Goal: Information Seeking & Learning: Learn about a topic

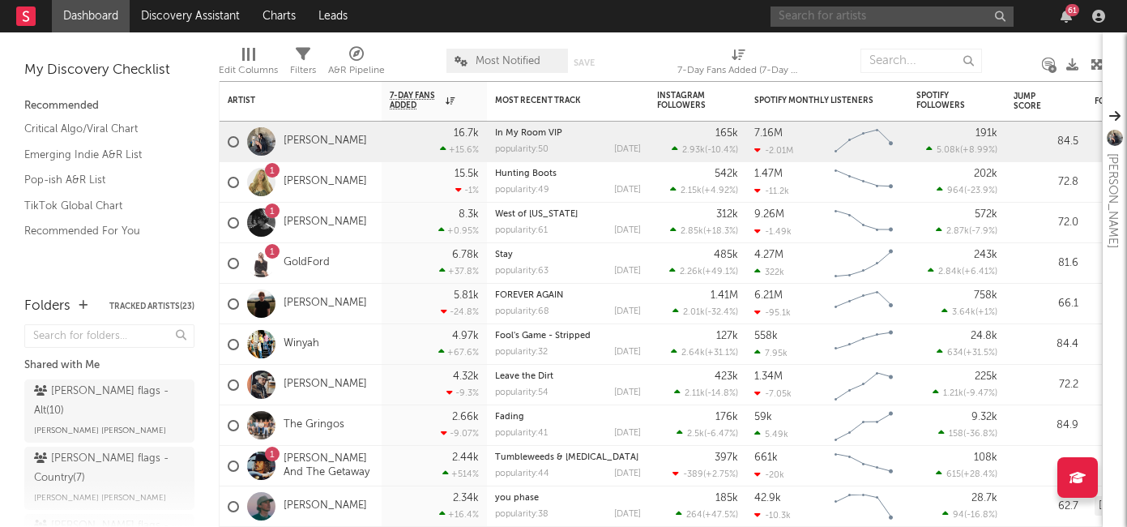
click at [885, 15] on input "text" at bounding box center [892, 16] width 243 height 20
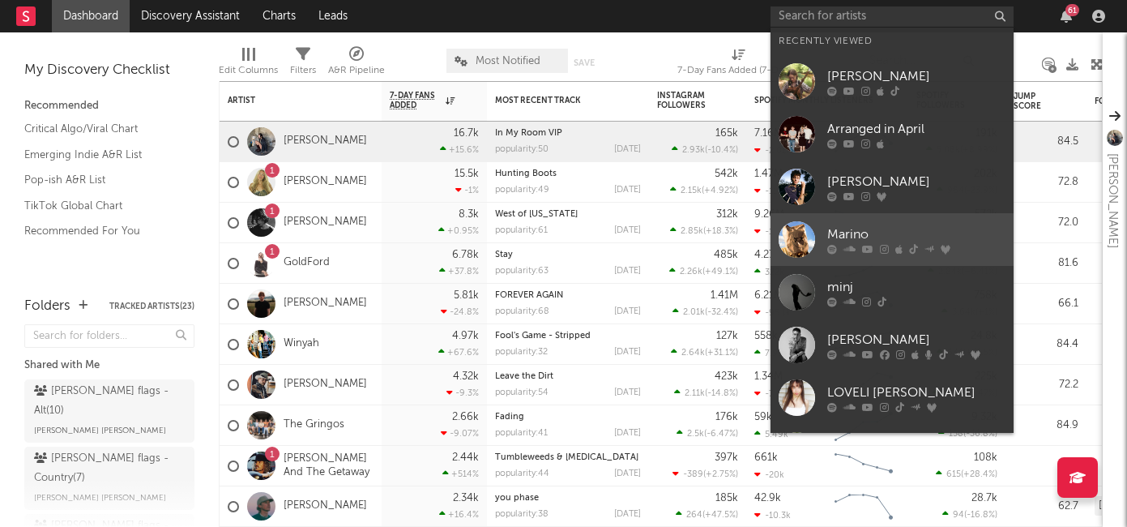
click at [879, 237] on div "Marino" at bounding box center [917, 234] width 178 height 19
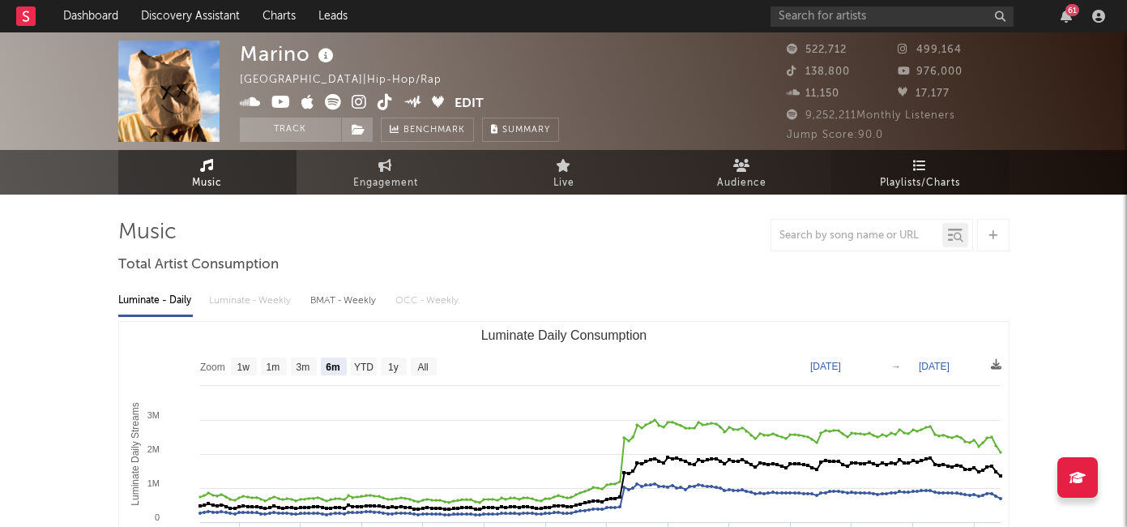
click at [940, 167] on link "Playlists/Charts" at bounding box center [921, 172] width 178 height 45
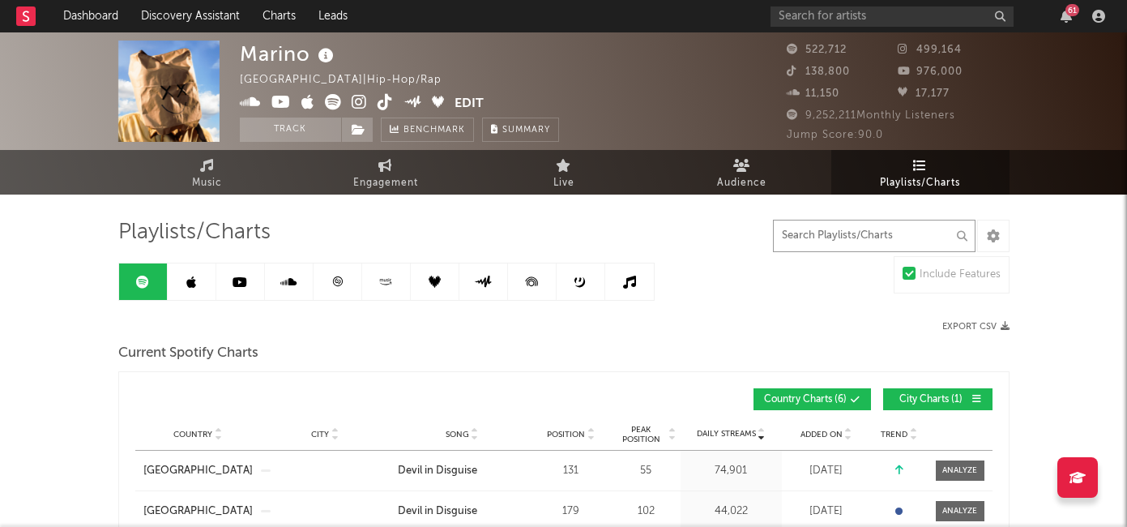
click at [830, 229] on input "text" at bounding box center [874, 236] width 203 height 32
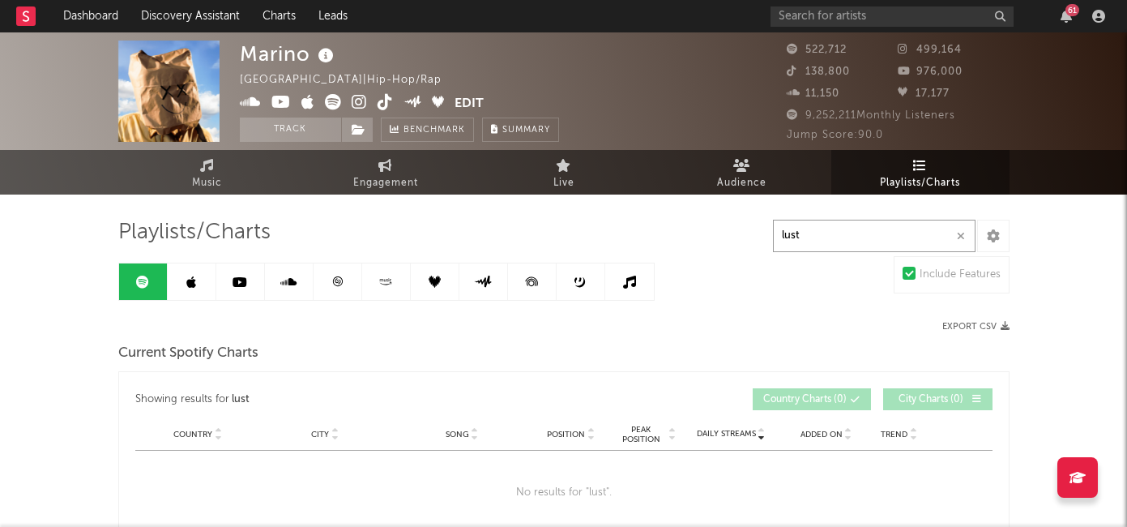
type input "lust"
click at [208, 284] on link at bounding box center [192, 281] width 49 height 36
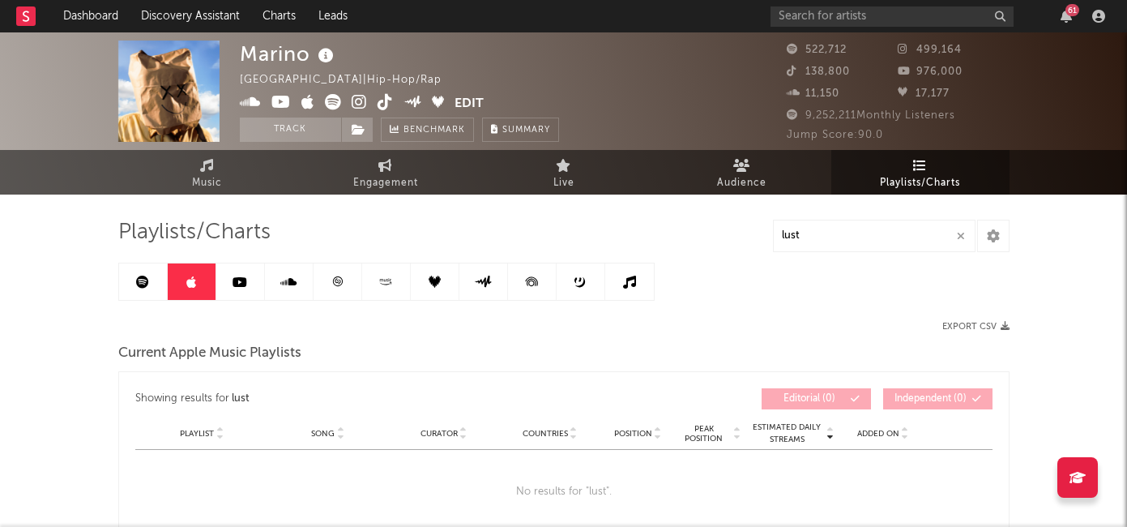
click at [237, 283] on icon at bounding box center [240, 282] width 15 height 13
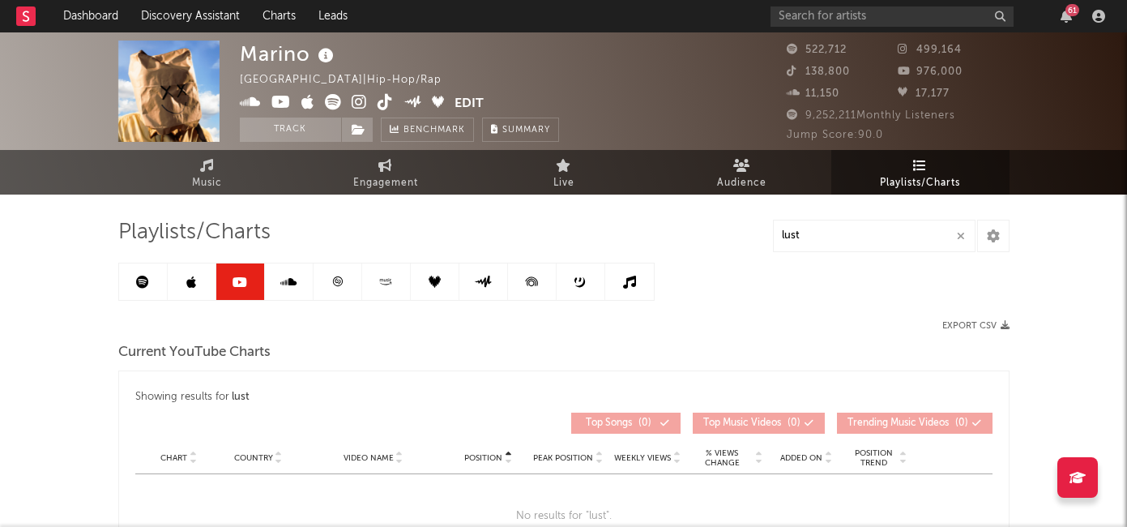
click at [280, 284] on icon at bounding box center [288, 282] width 16 height 13
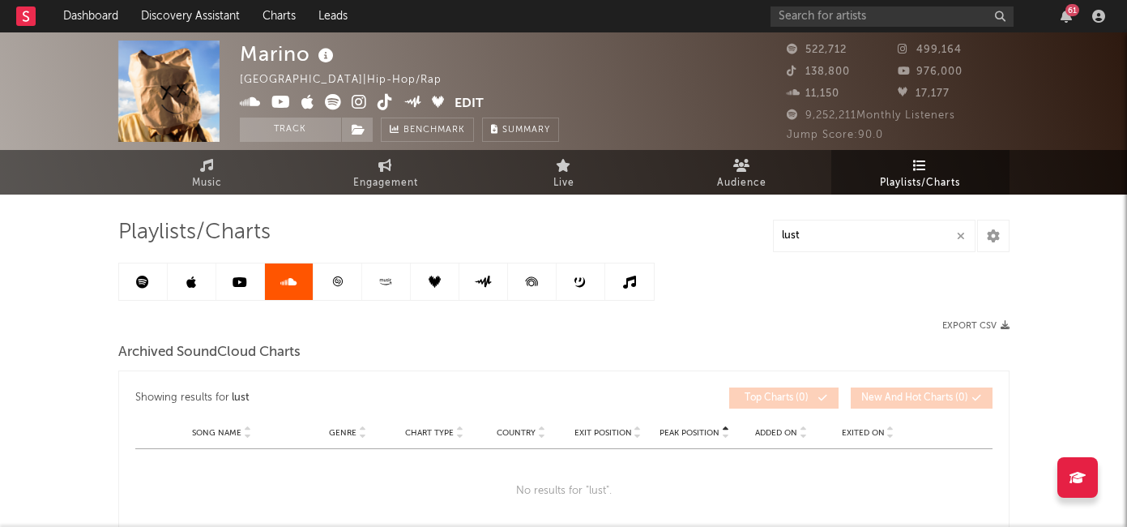
click at [631, 281] on icon at bounding box center [629, 282] width 13 height 13
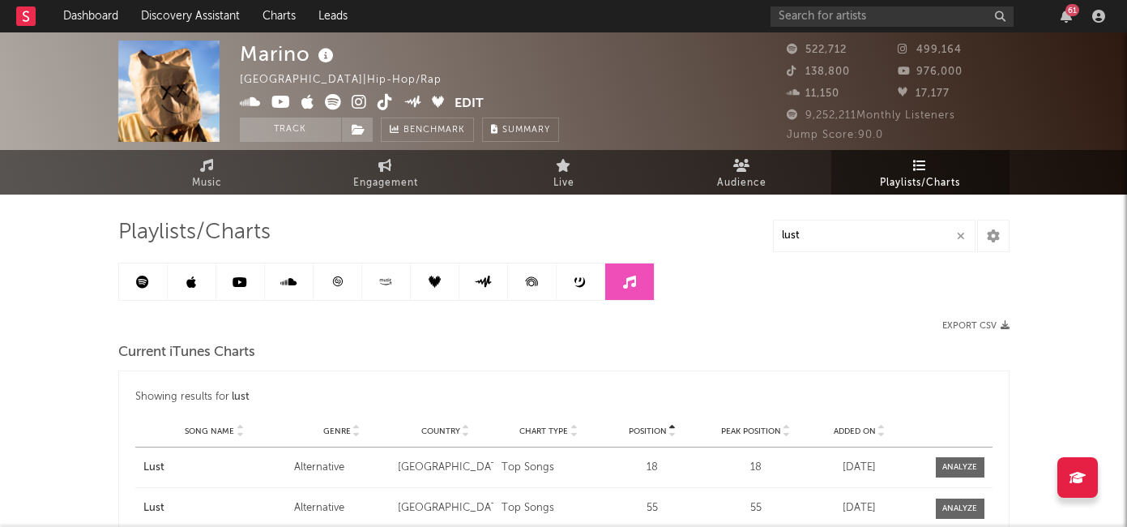
click at [508, 273] on link at bounding box center [532, 281] width 49 height 36
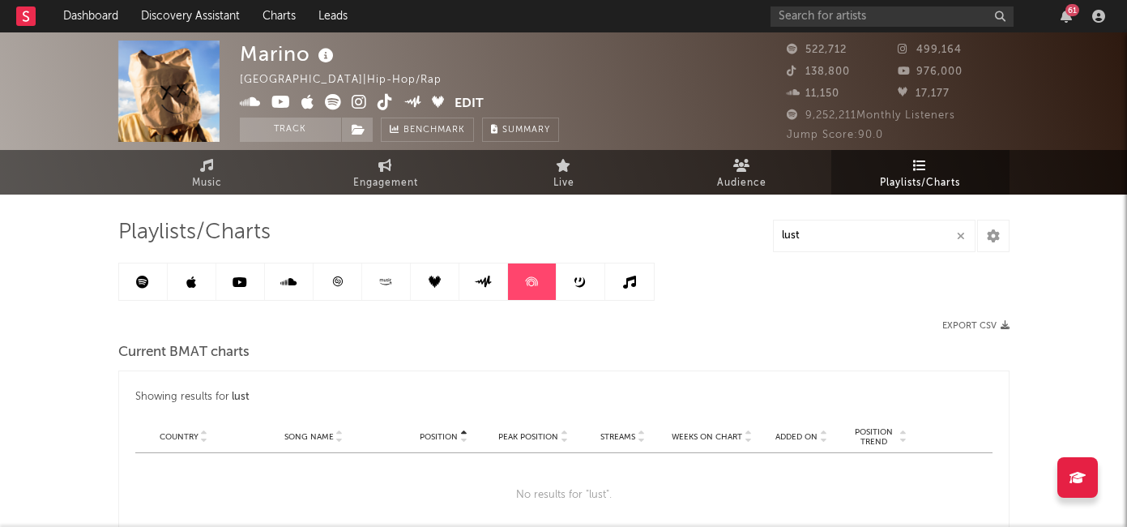
click at [582, 277] on icon at bounding box center [581, 282] width 12 height 12
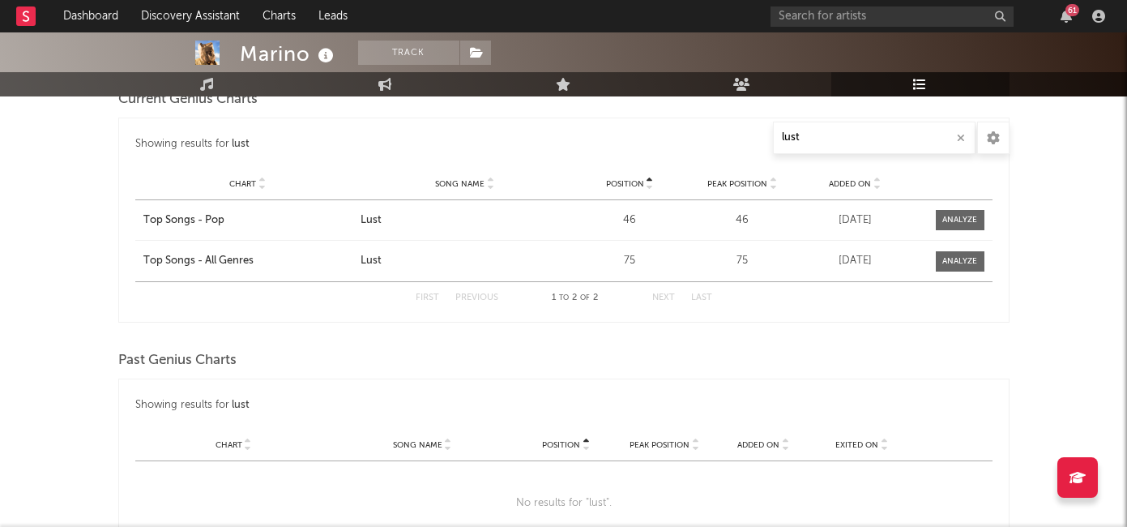
scroll to position [270, 0]
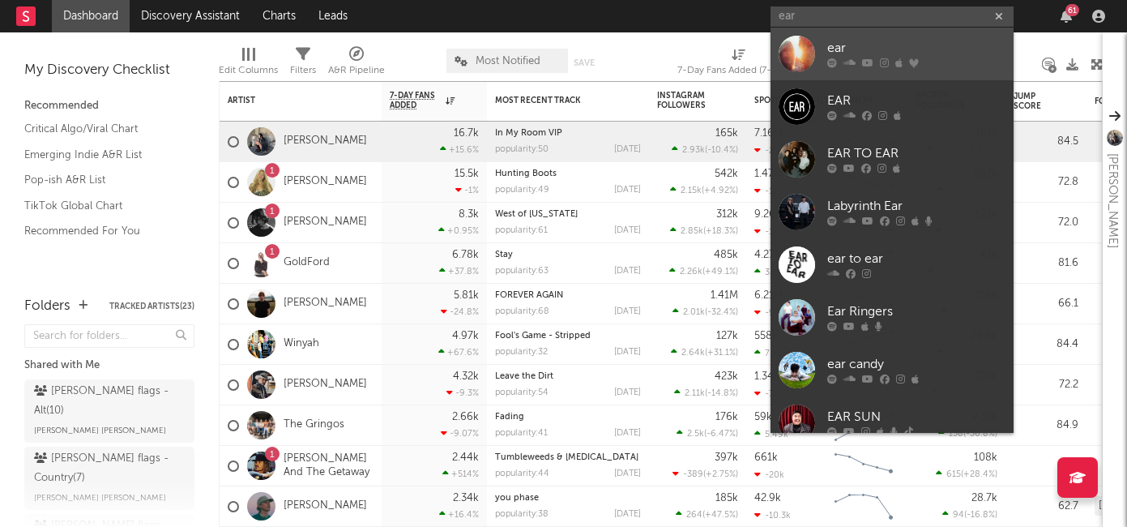
type input "ear"
click at [854, 44] on div "ear" at bounding box center [917, 48] width 178 height 19
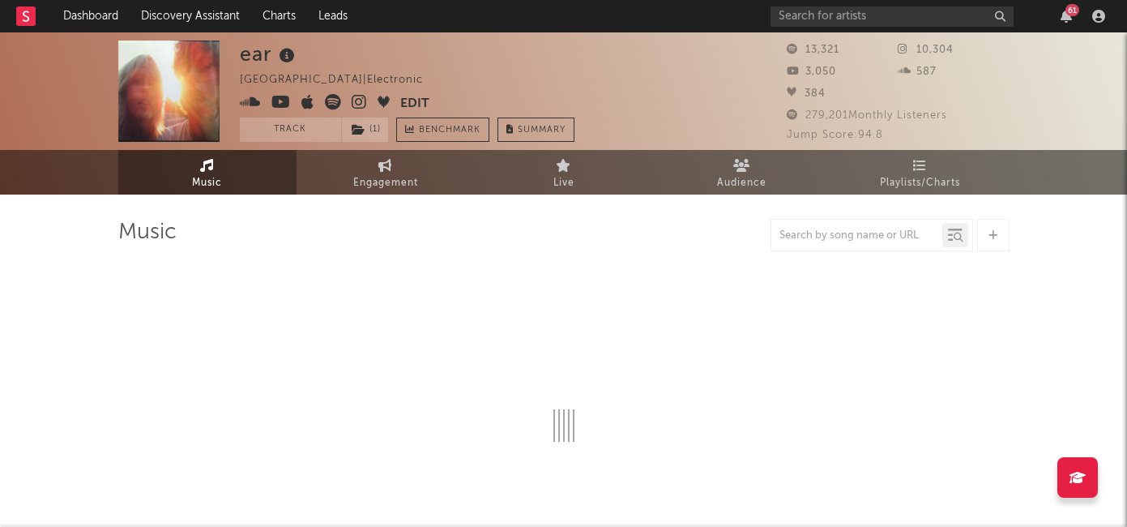
select select "1w"
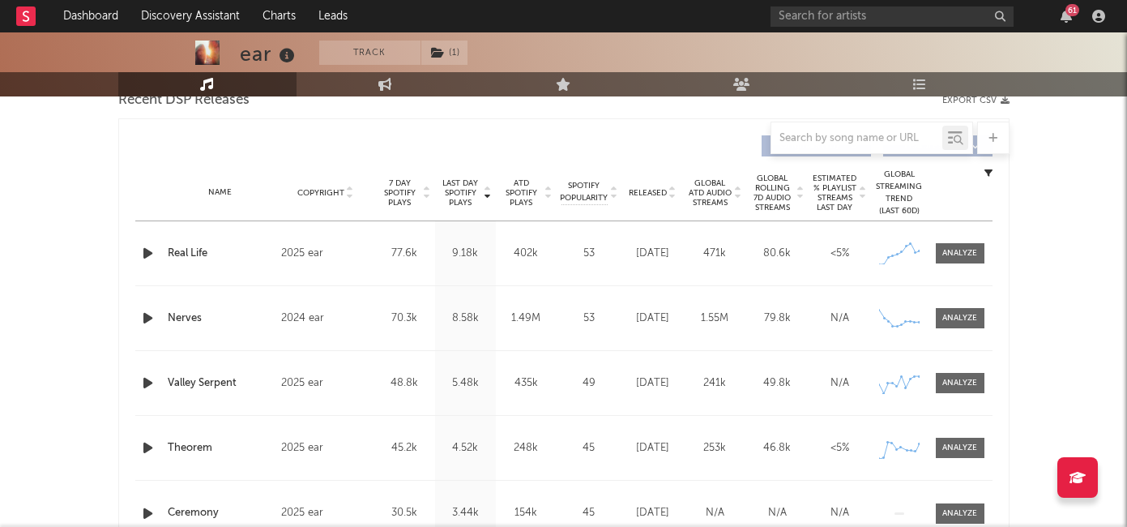
scroll to position [597, 0]
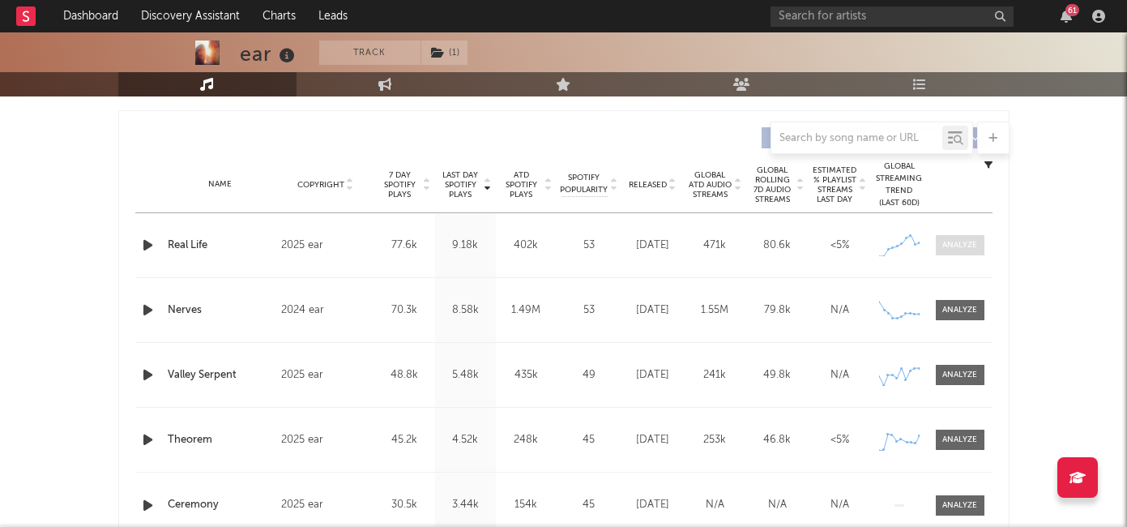
click at [956, 248] on div at bounding box center [960, 245] width 35 height 12
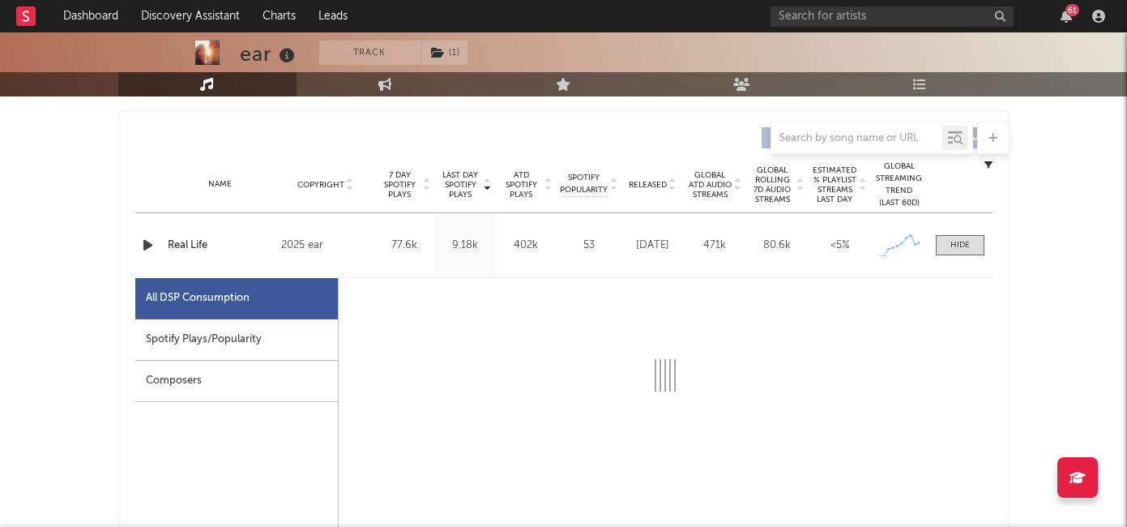
select select "1w"
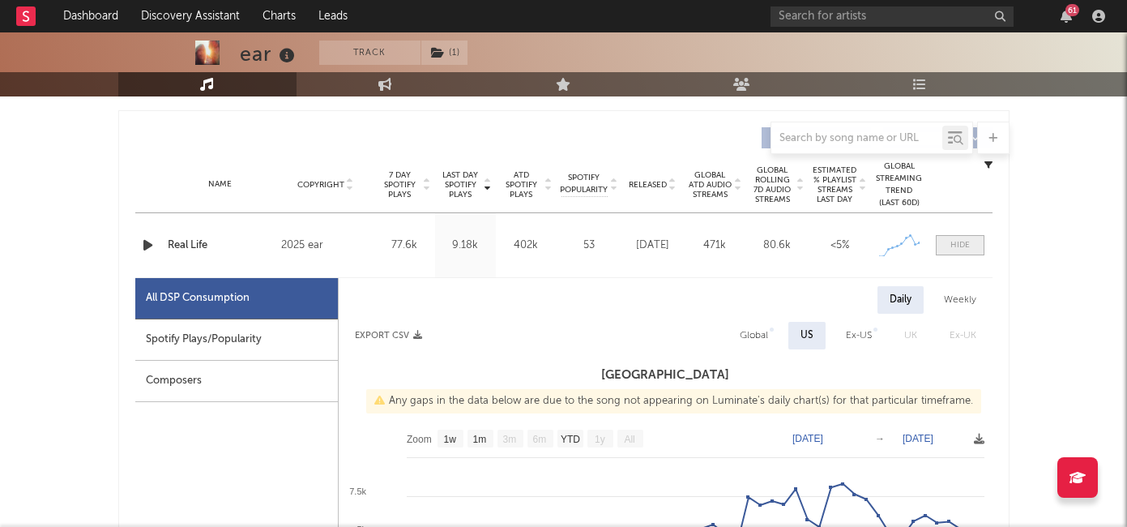
click at [956, 238] on span at bounding box center [960, 245] width 49 height 20
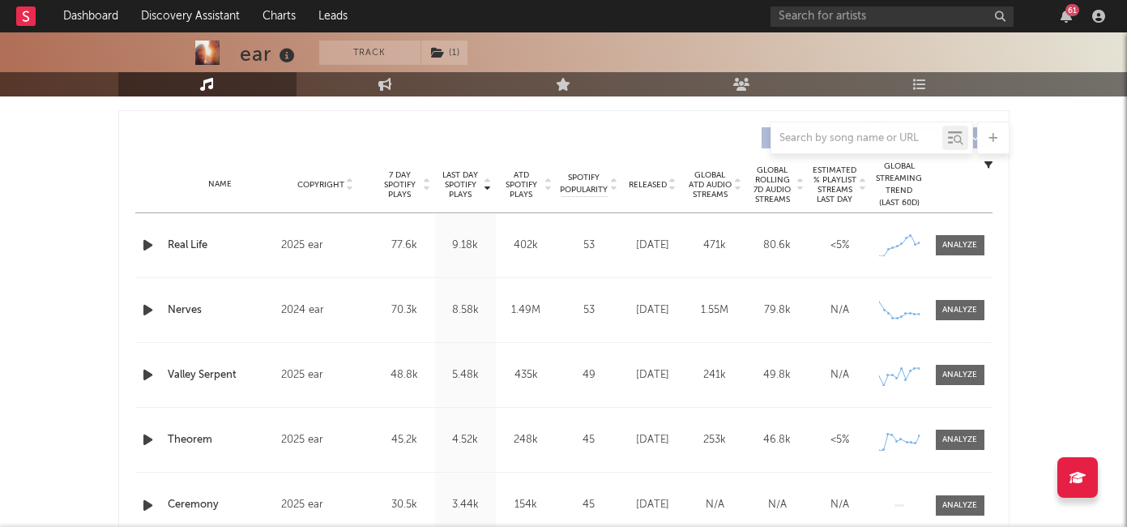
click at [393, 178] on span "7 Day Spotify Plays" at bounding box center [400, 184] width 43 height 29
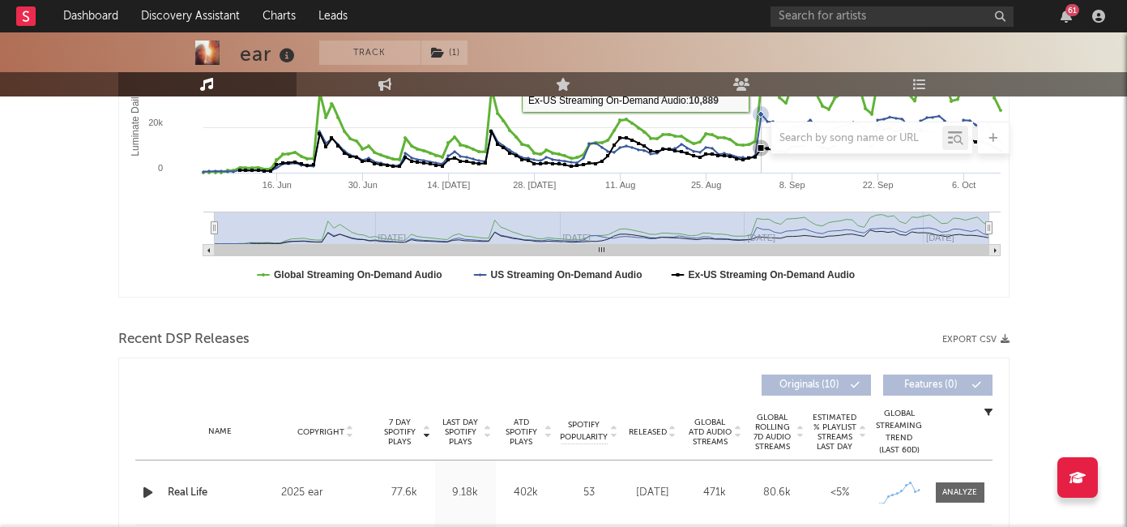
scroll to position [432, 0]
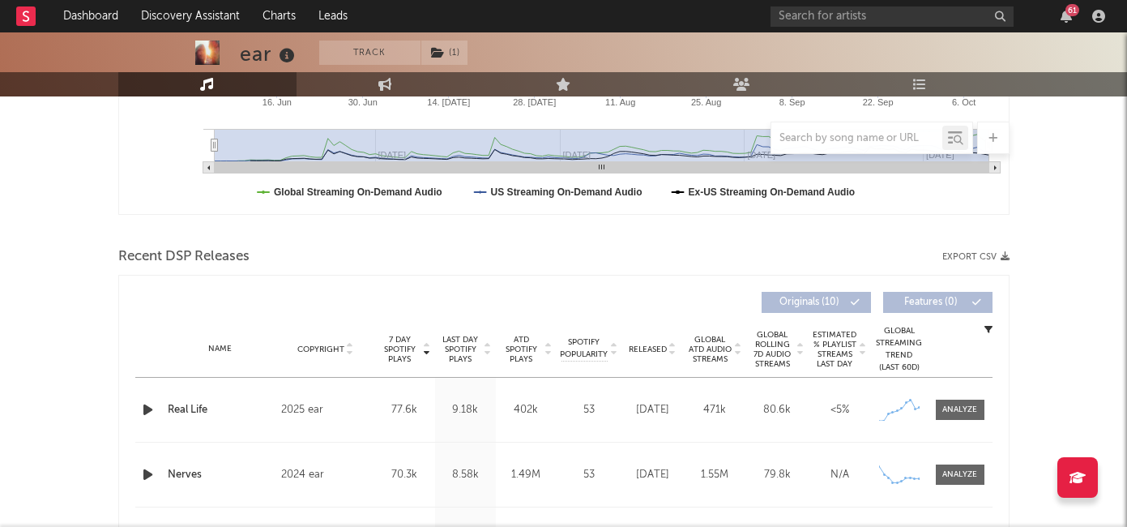
click at [647, 344] on span "Released" at bounding box center [648, 349] width 38 height 10
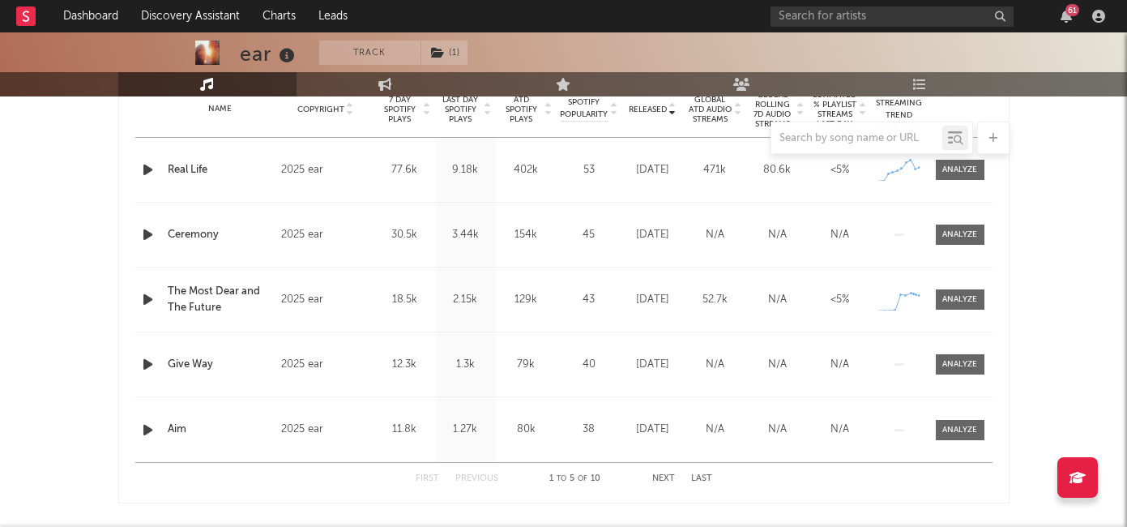
scroll to position [675, 0]
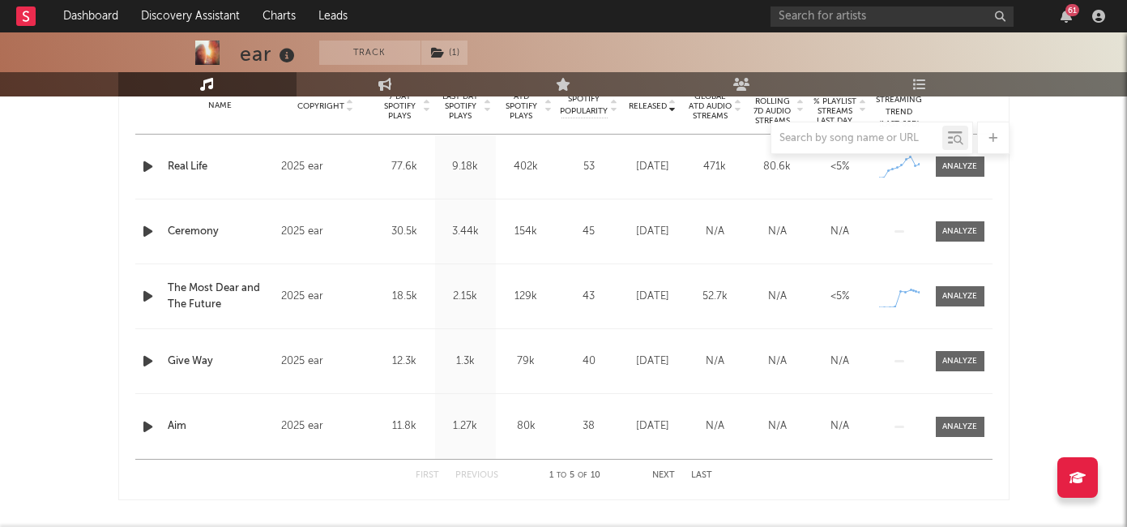
click at [668, 473] on button "Next" at bounding box center [663, 475] width 23 height 9
click at [420, 474] on button "First" at bounding box center [428, 475] width 24 height 9
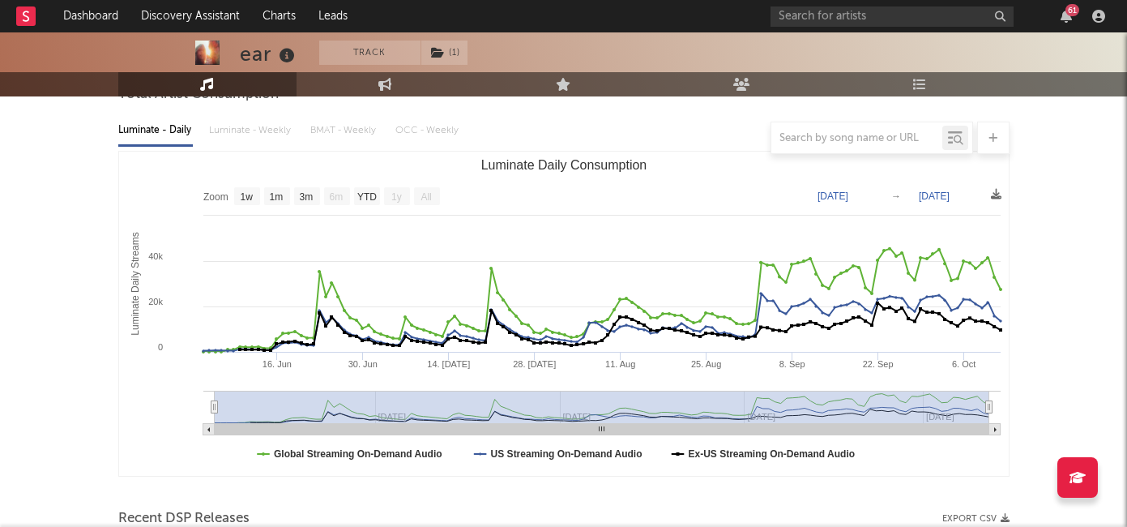
scroll to position [233, 0]
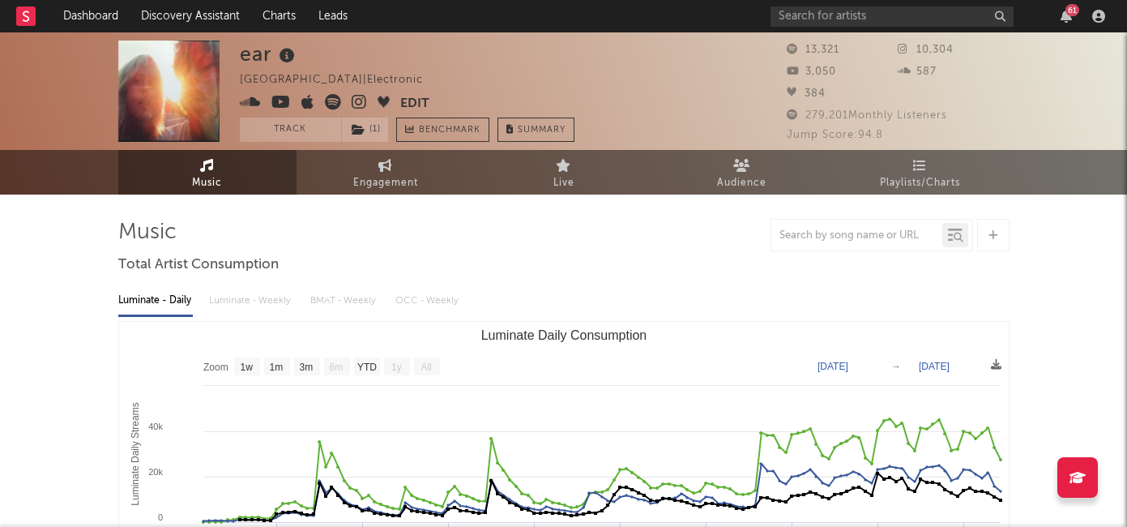
select select "1w"
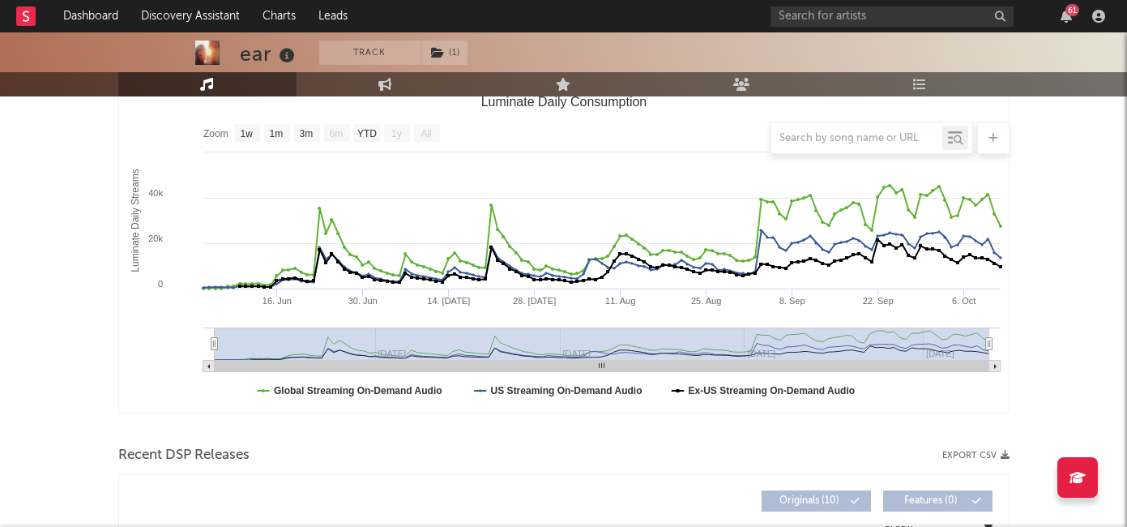
scroll to position [233, 0]
